Goal: Task Accomplishment & Management: Manage account settings

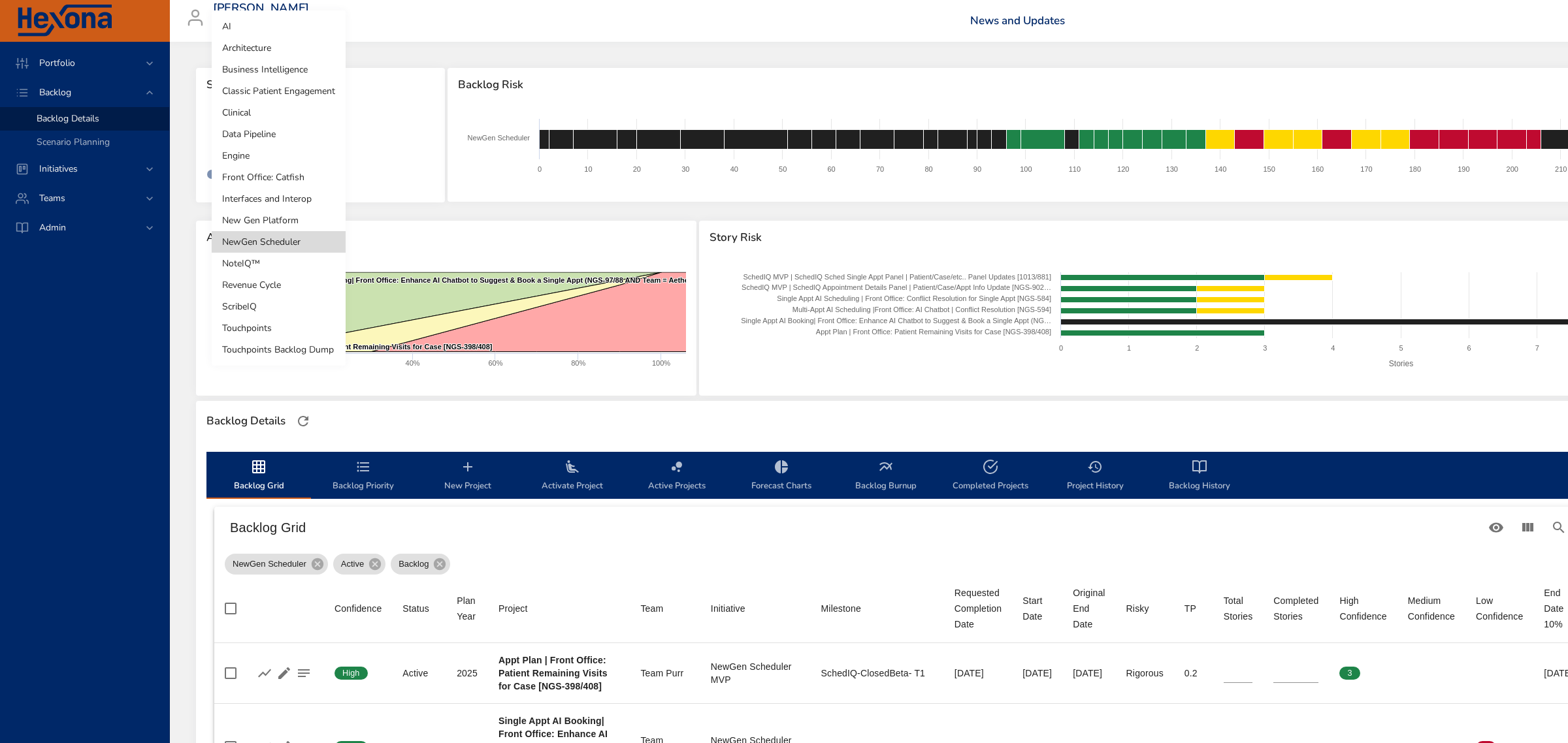
click at [258, 135] on body "Portfolio Backlog Backlog Details Scenario Planning Initiatives Teams Admin [PE…" at bounding box center [784, 371] width 1568 height 743
click at [454, 34] on div at bounding box center [784, 371] width 1568 height 743
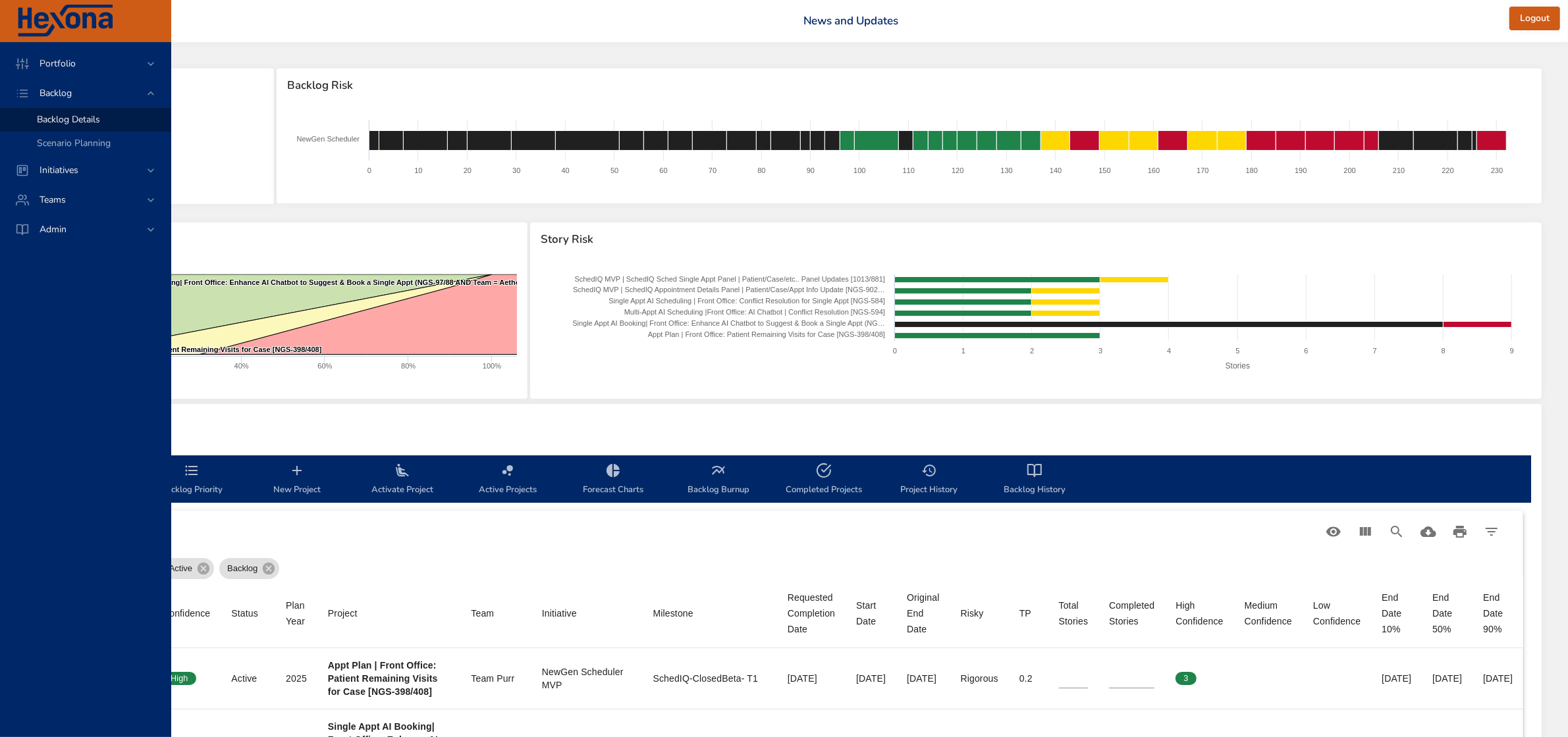
scroll to position [0, 251]
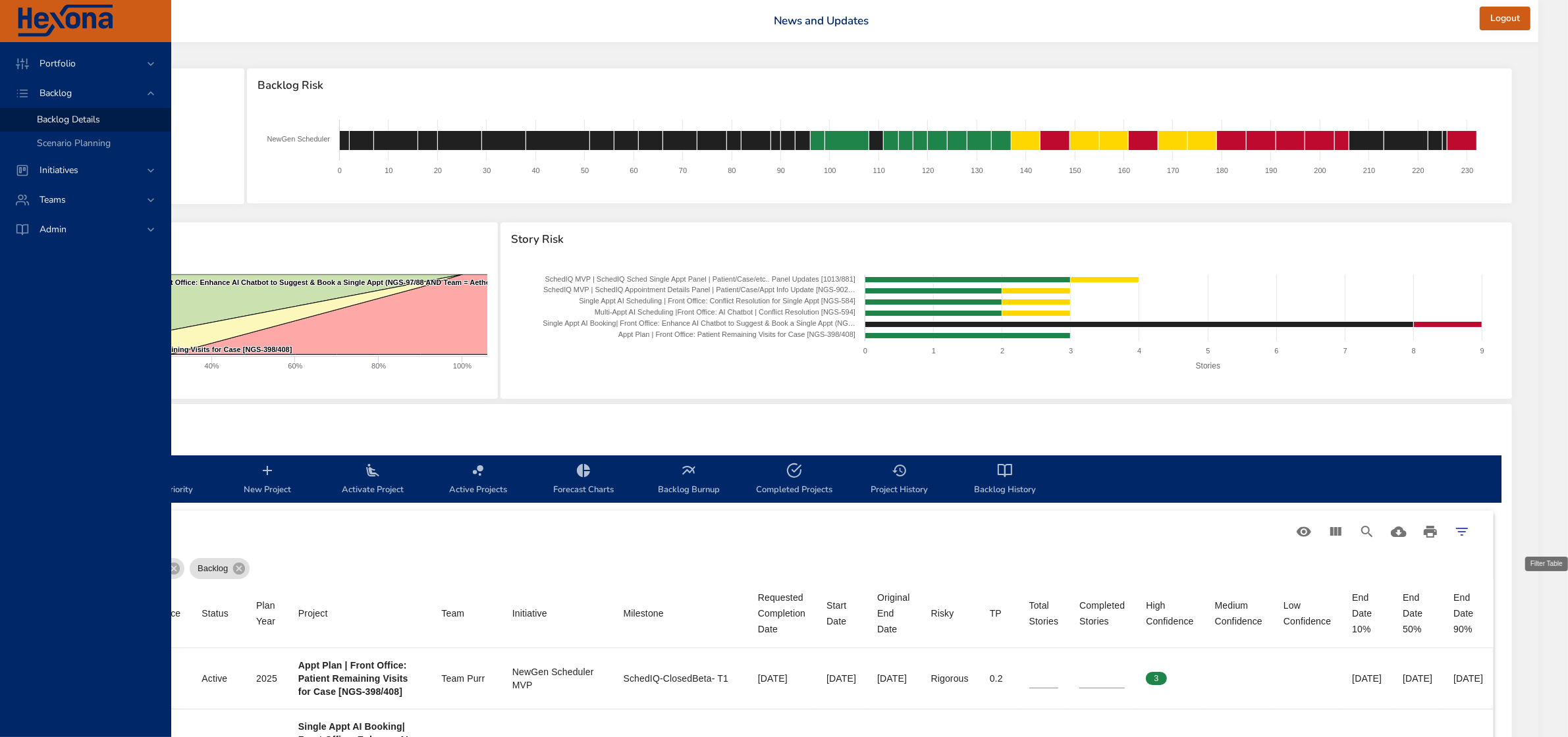
click at [1478, 531] on button "Filter Table" at bounding box center [1462, 532] width 32 height 32
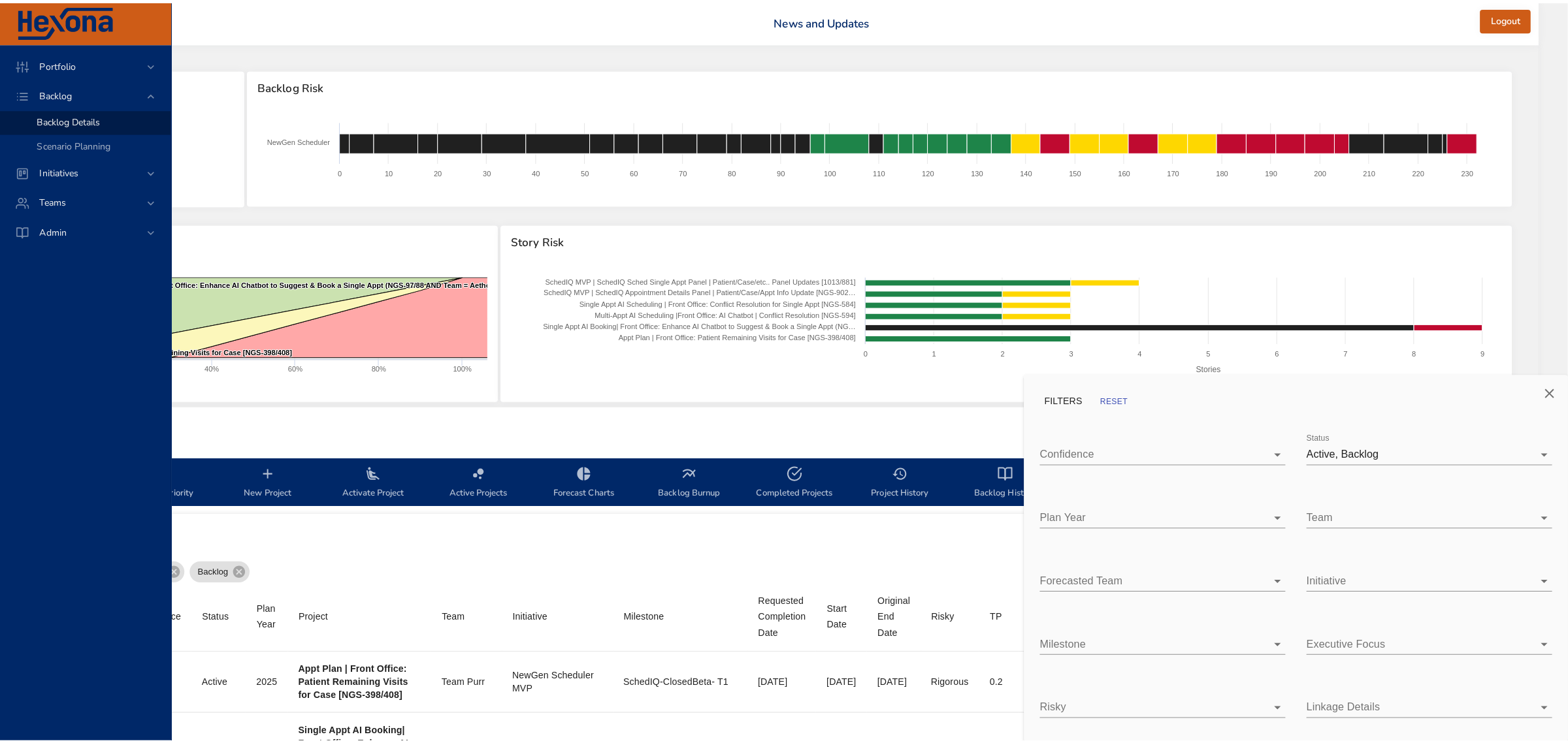
scroll to position [0, 245]
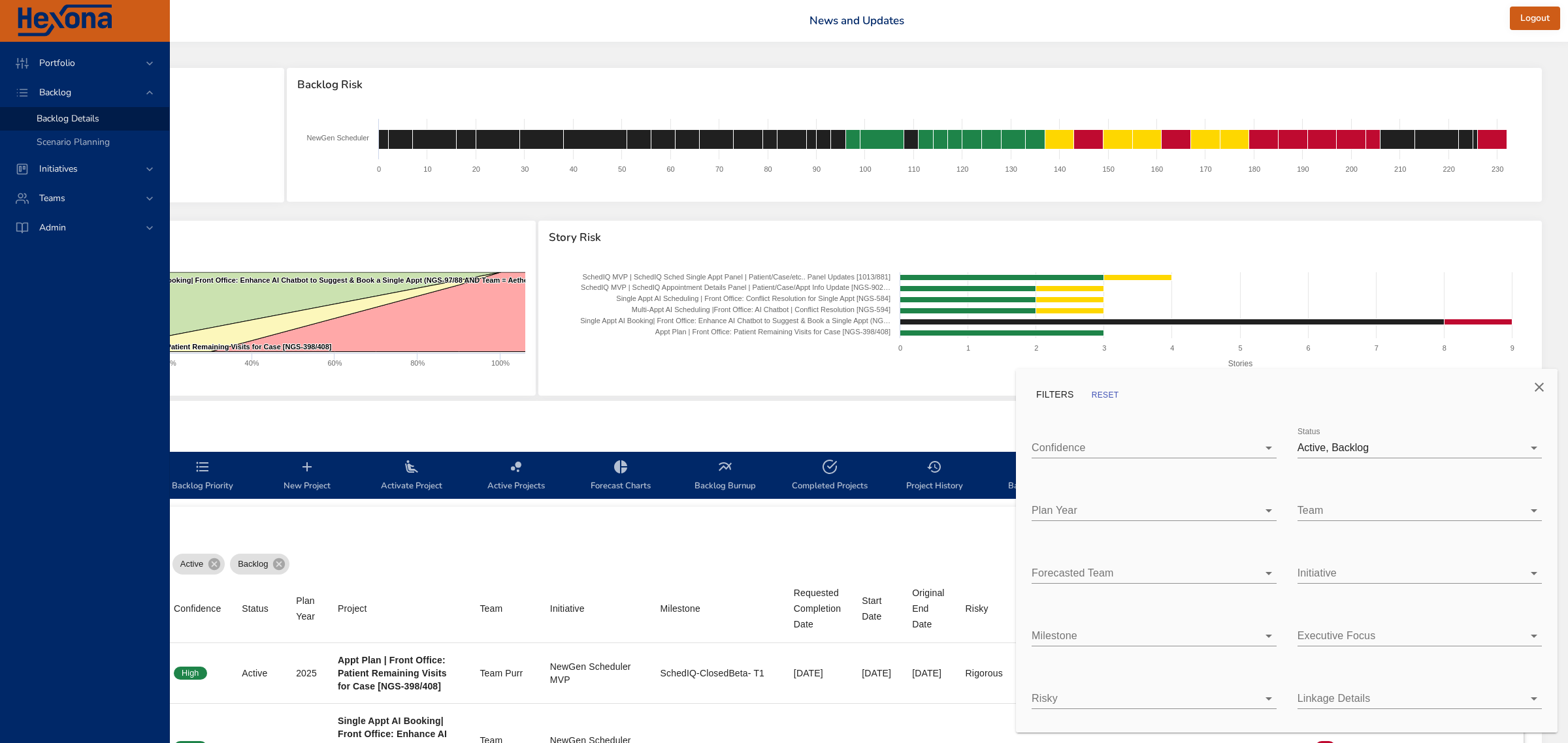
click at [1092, 521] on body "Portfolio Backlog Backlog Details Scenario Planning Initiatives Teams Admin [PE…" at bounding box center [624, 371] width 1568 height 743
click at [1090, 542] on div "2026" at bounding box center [1164, 539] width 203 height 16
type input "*"
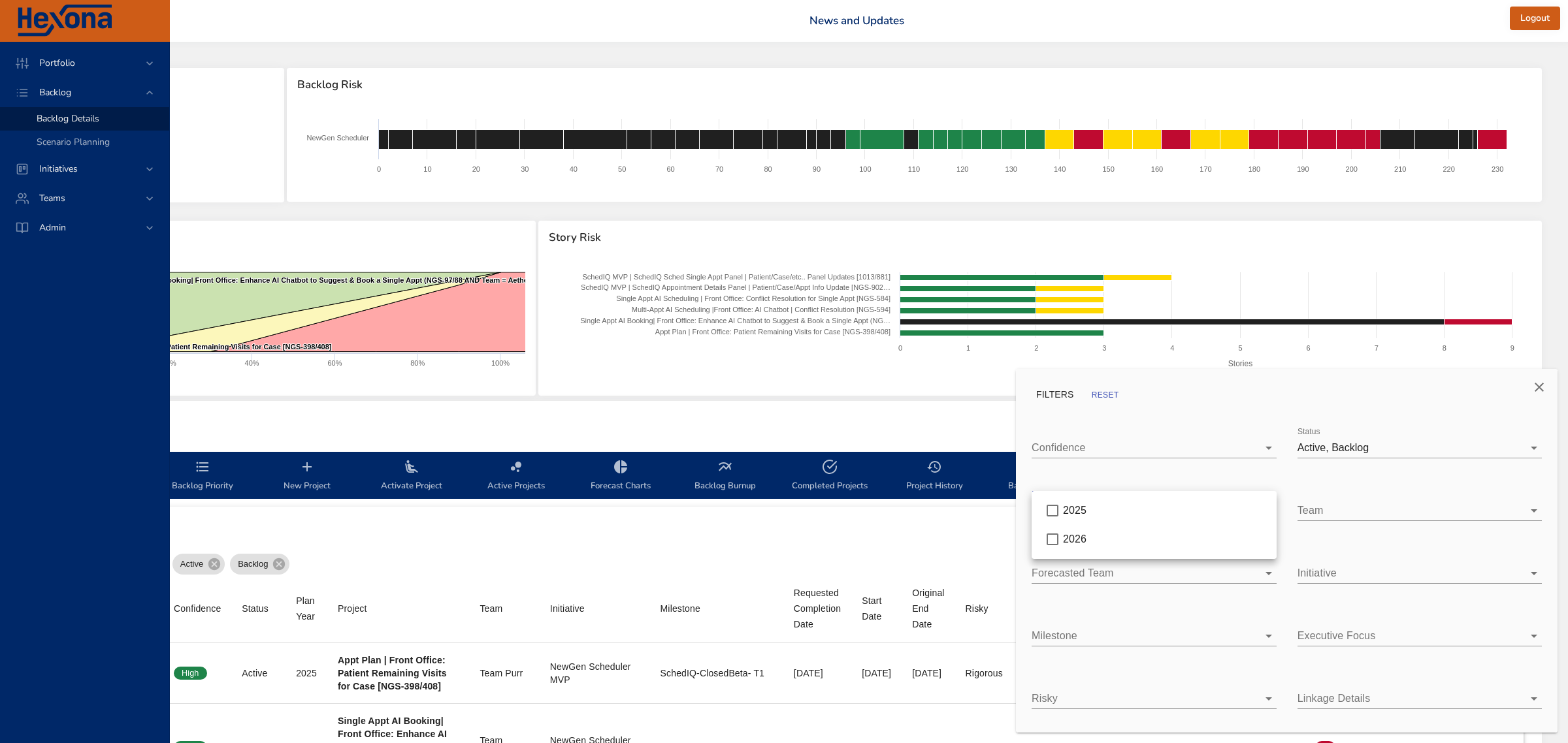
type input "*"
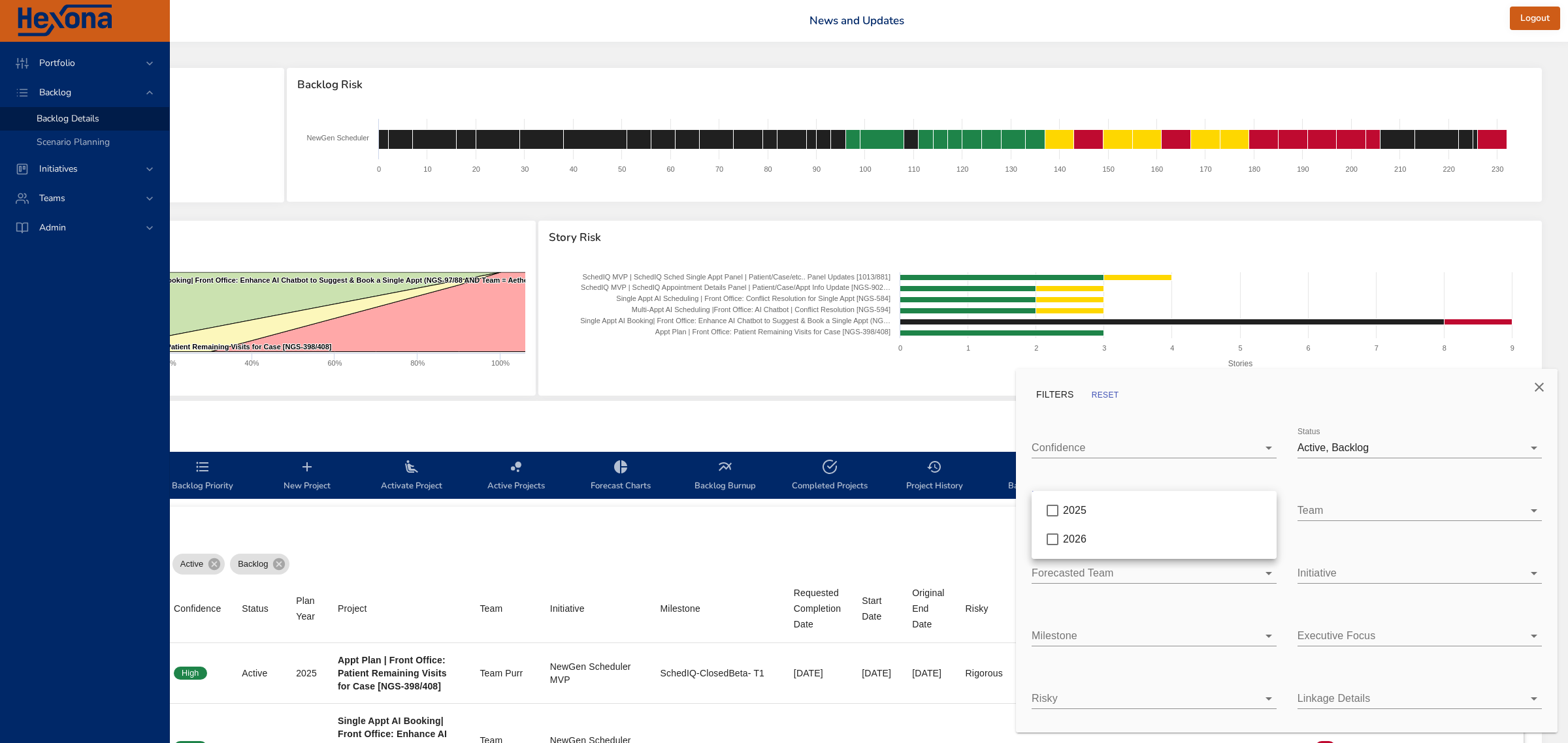
type input "*"
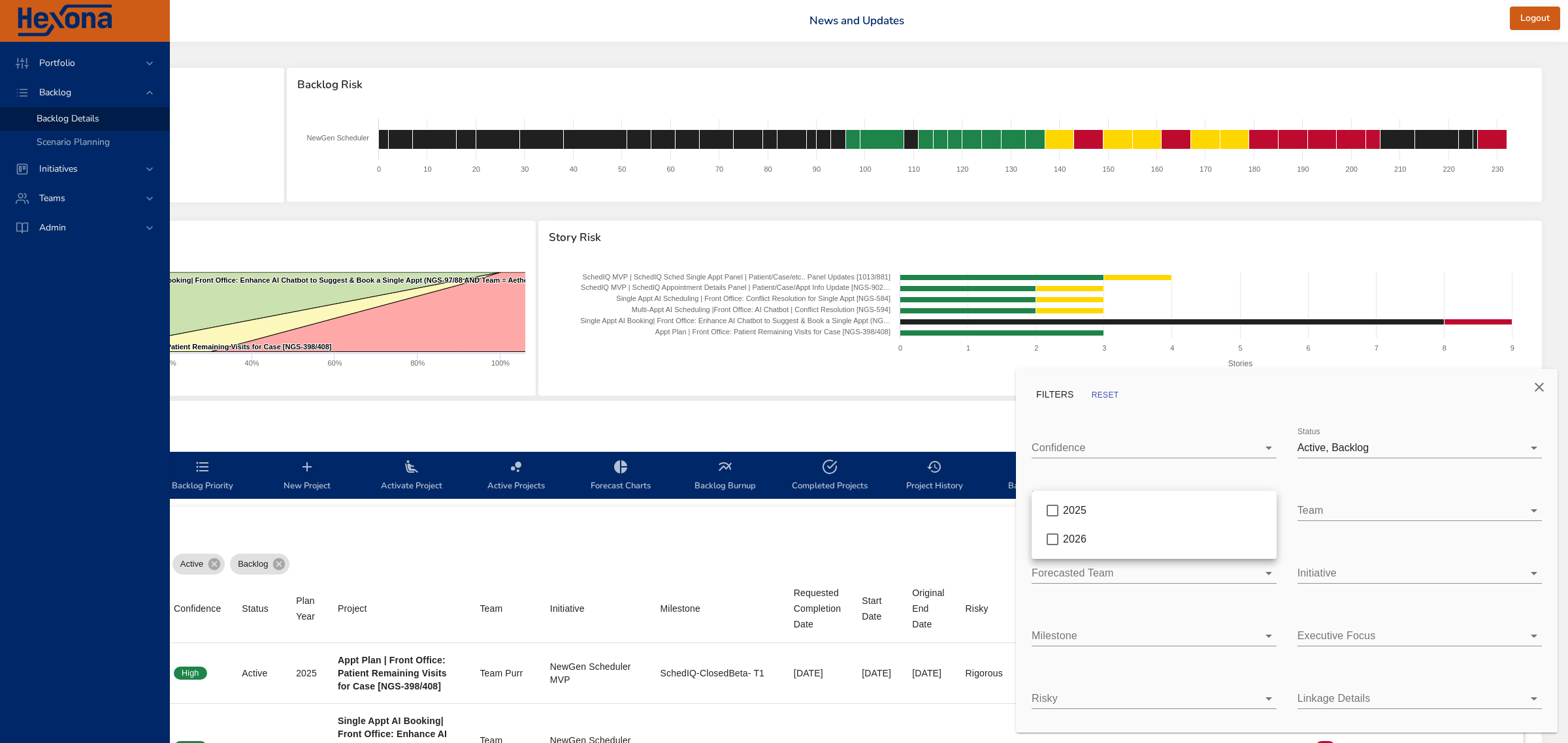
type input "*"
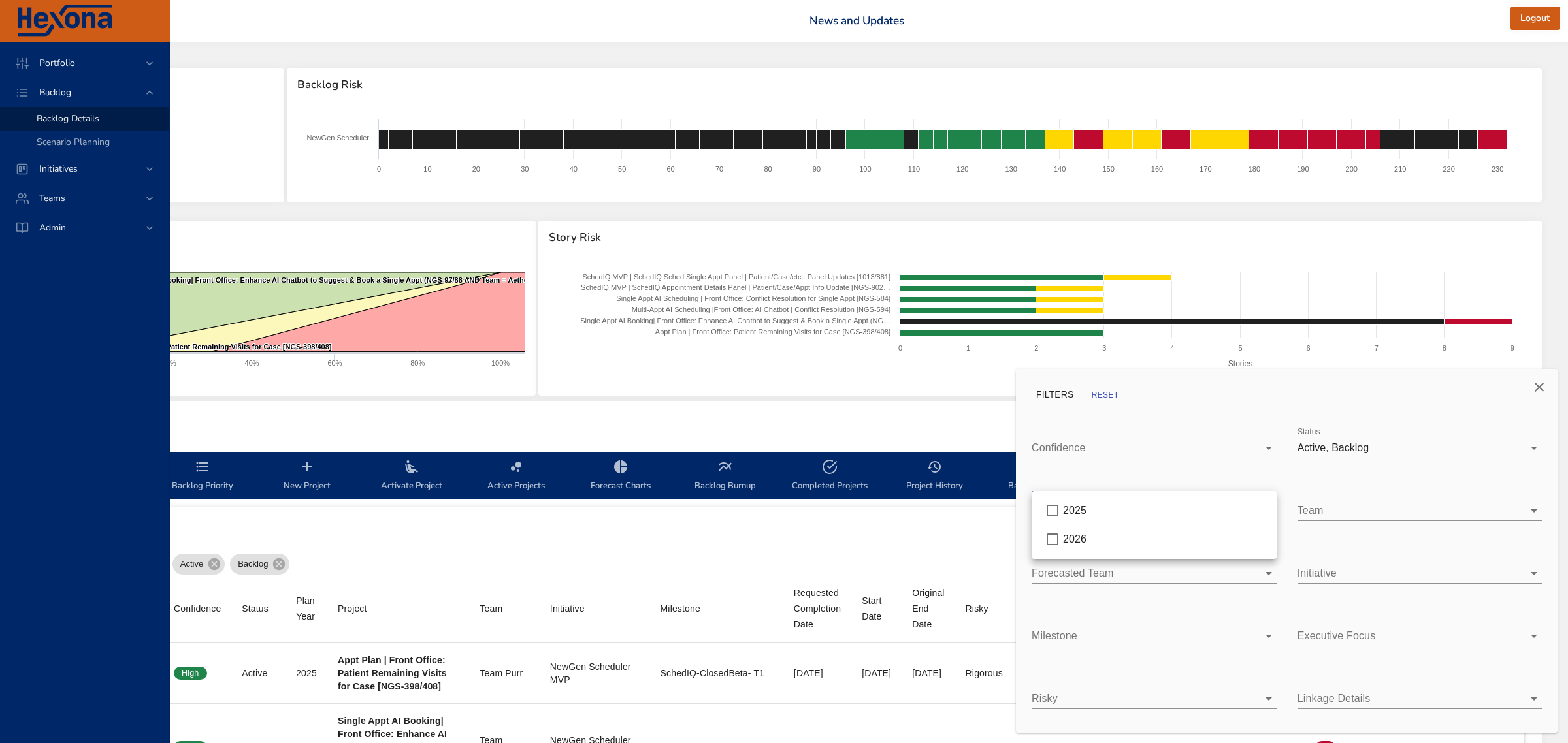
type input "*"
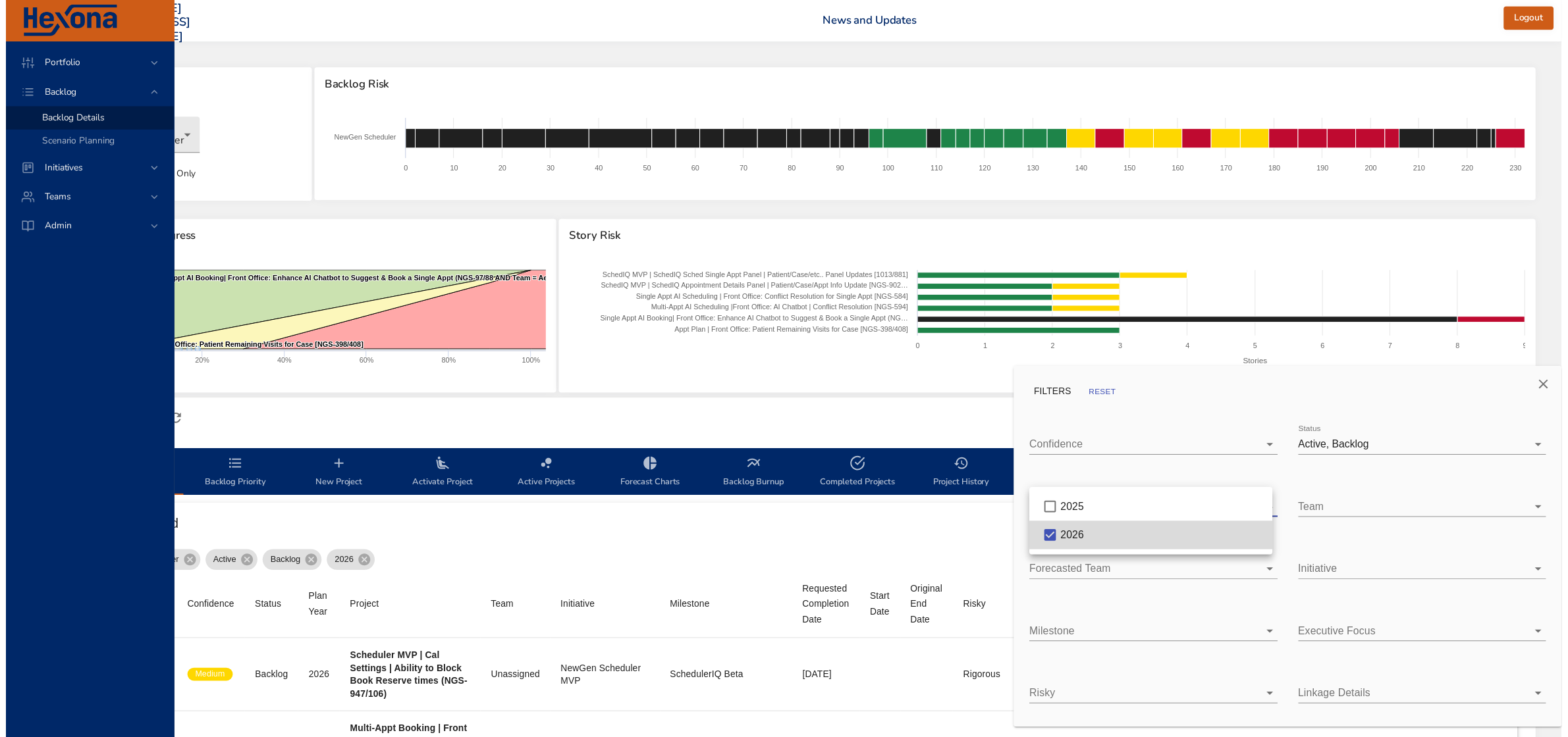
scroll to position [0, 185]
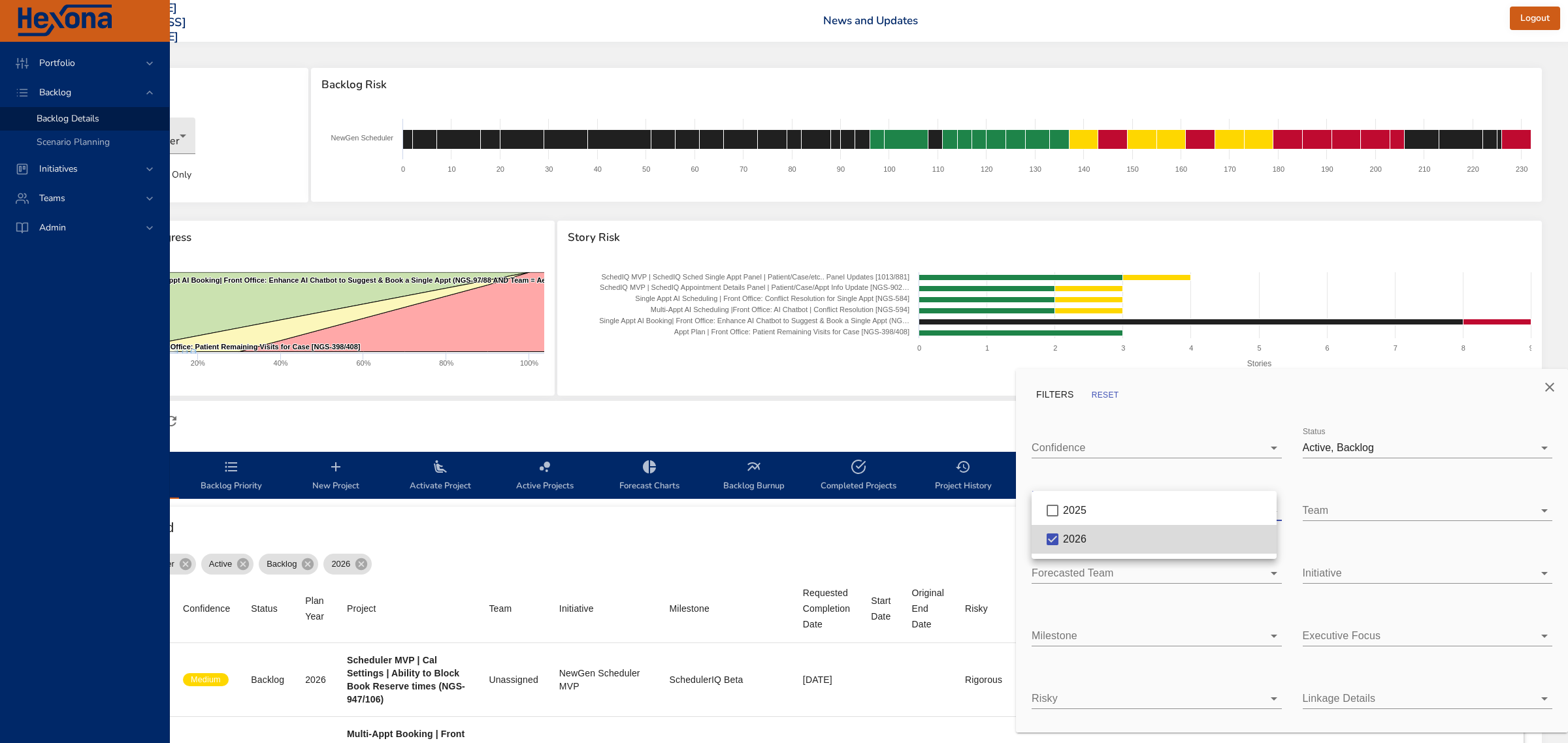
click at [961, 423] on div at bounding box center [784, 371] width 1568 height 743
click at [1555, 387] on icon "Close" at bounding box center [1549, 387] width 16 height 16
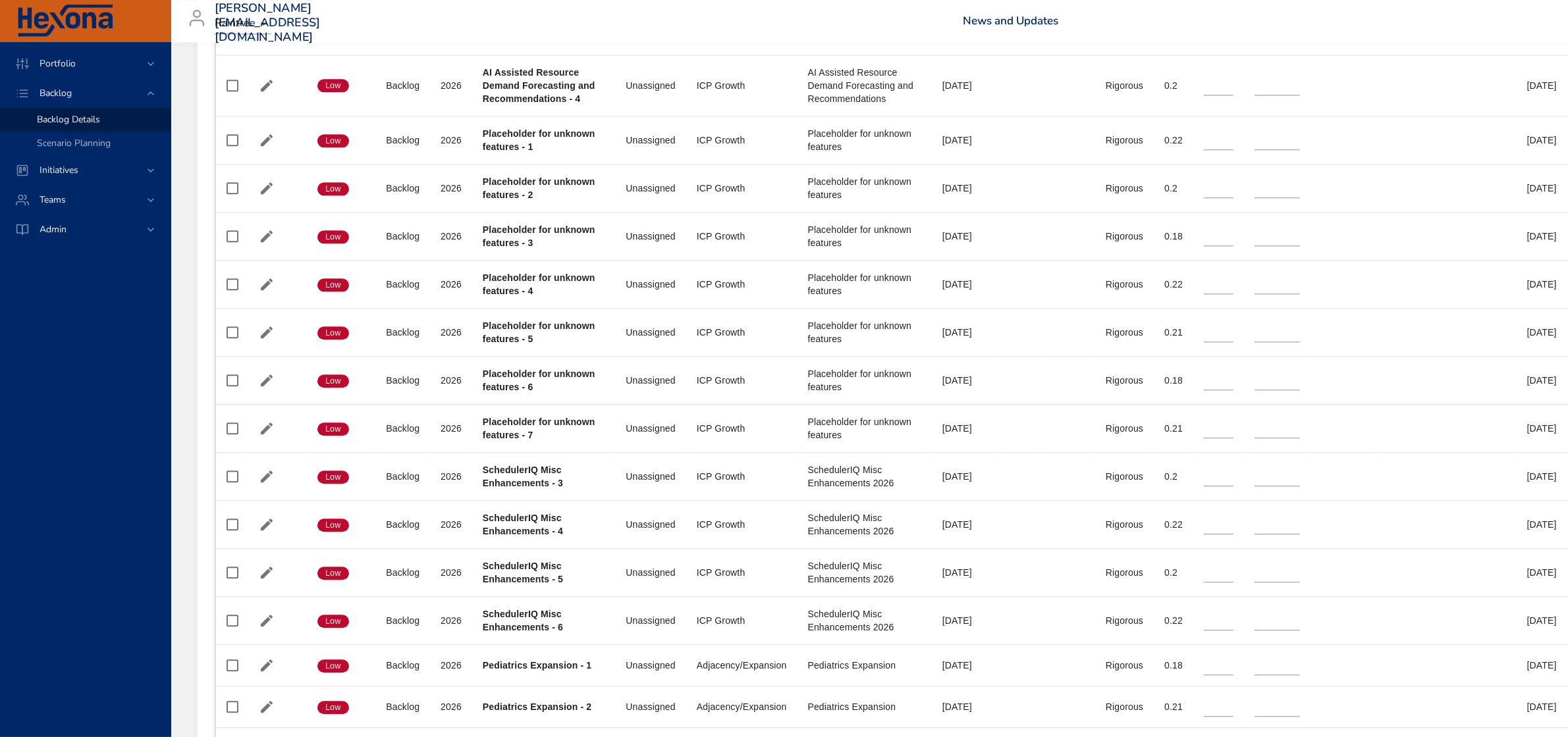
scroll to position [4031, 0]
